Goal: Task Accomplishment & Management: Use online tool/utility

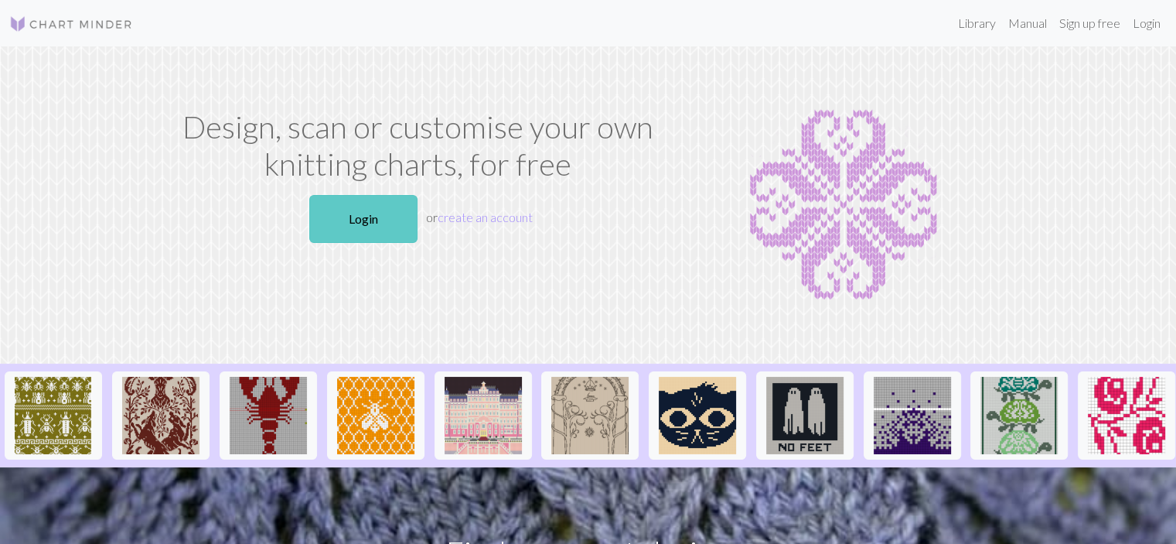
click at [393, 227] on link "Login" at bounding box center [363, 219] width 108 height 48
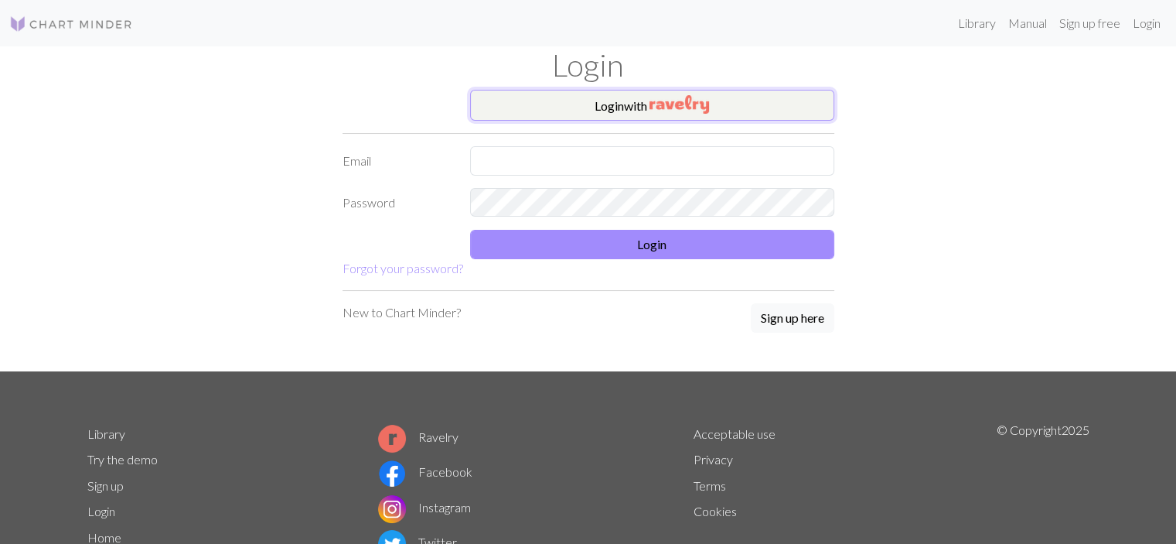
click at [600, 101] on button "Login with" at bounding box center [652, 105] width 364 height 31
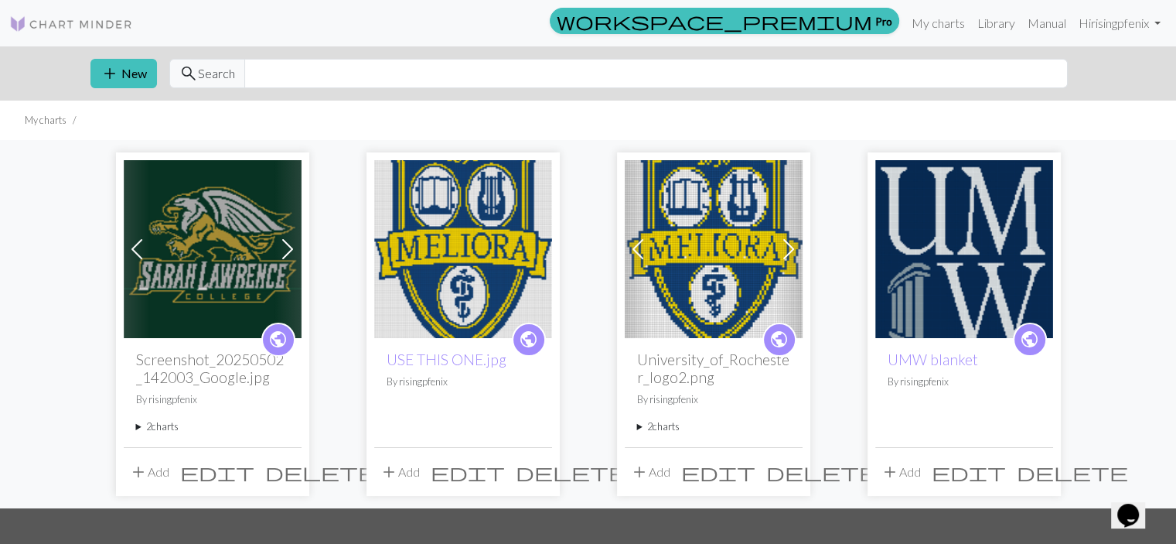
click at [254, 264] on img at bounding box center [213, 249] width 178 height 178
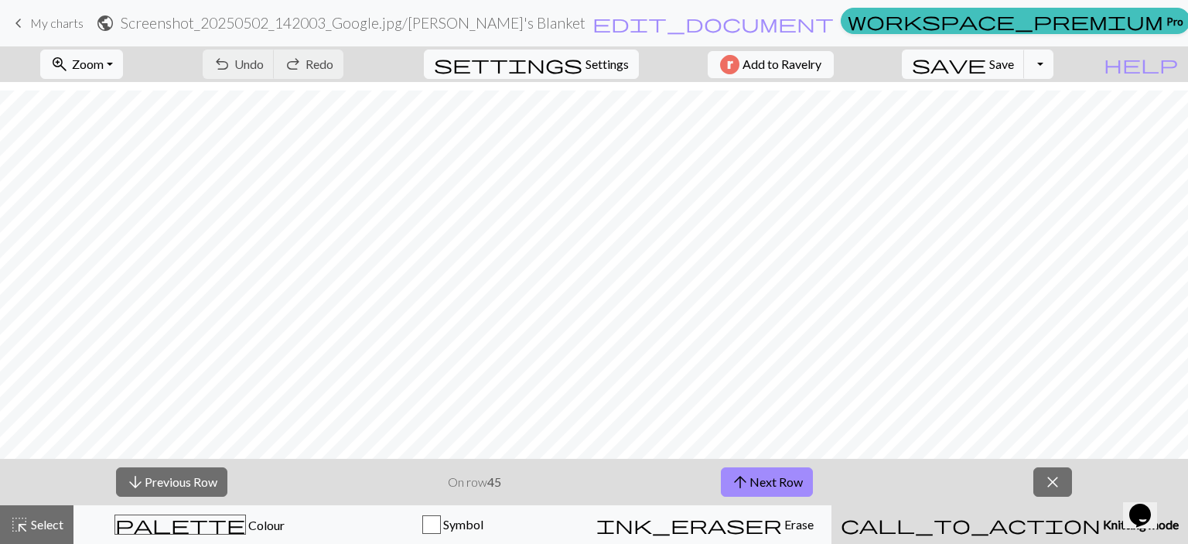
scroll to position [1624, 0]
click at [104, 70] on span "Zoom" at bounding box center [88, 63] width 32 height 15
click at [120, 186] on button "50%" at bounding box center [102, 185] width 122 height 25
click at [123, 67] on button "zoom_in Zoom Zoom" at bounding box center [81, 63] width 83 height 29
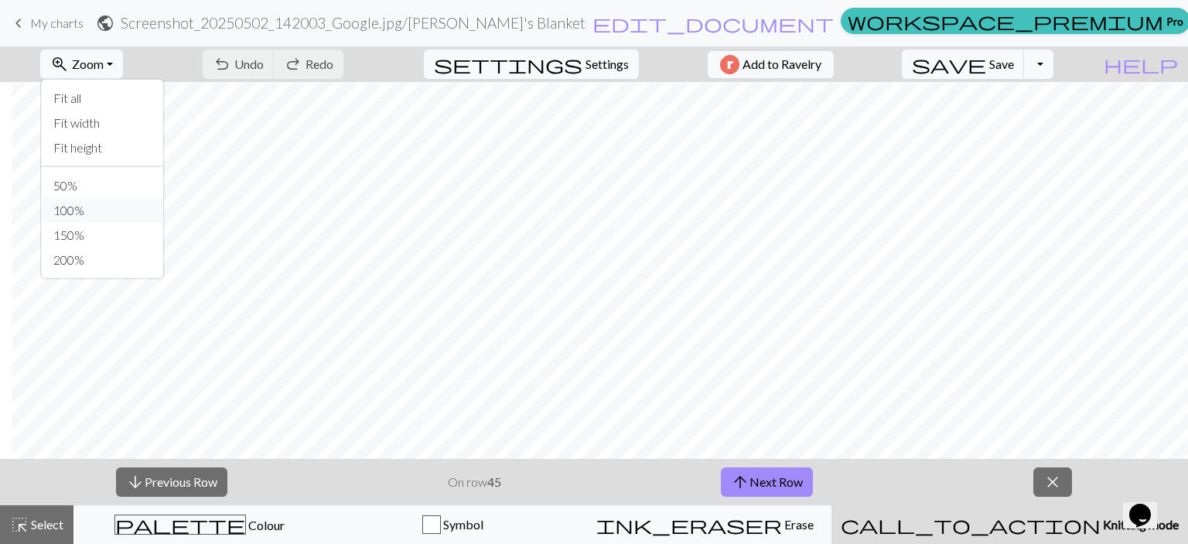
click at [136, 207] on button "100%" at bounding box center [102, 210] width 122 height 25
click at [123, 62] on button "zoom_in Zoom Zoom" at bounding box center [81, 63] width 83 height 29
click at [133, 177] on button "50%" at bounding box center [102, 185] width 122 height 25
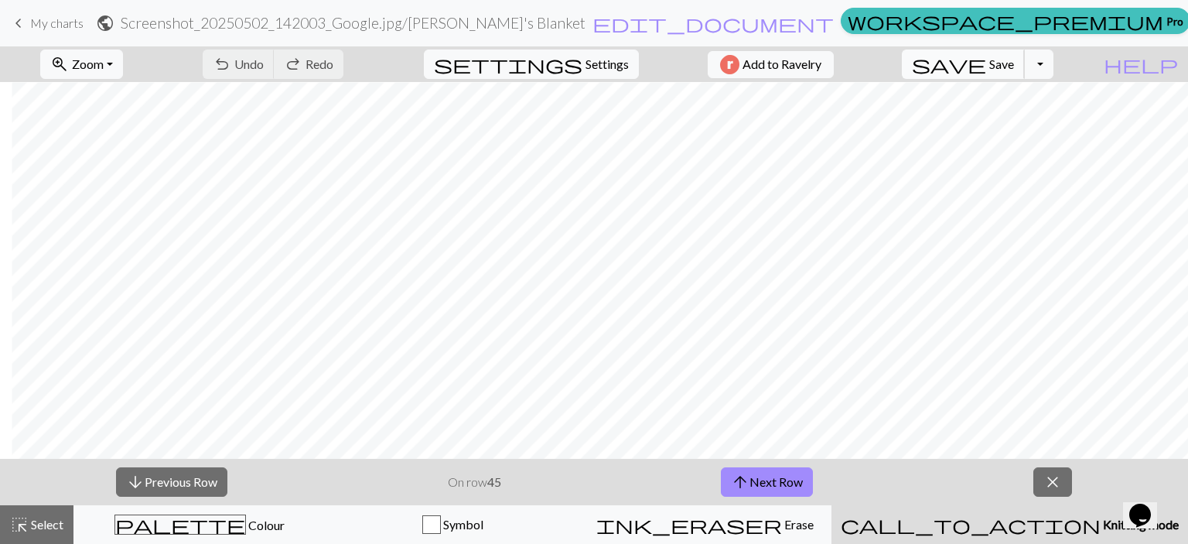
click at [1014, 66] on span "Save" at bounding box center [1001, 63] width 25 height 15
click at [783, 480] on button "arrow_upward Next Row" at bounding box center [767, 481] width 92 height 29
click at [1014, 71] on span "Save" at bounding box center [1001, 63] width 25 height 15
click at [986, 71] on span "save" at bounding box center [949, 64] width 74 height 22
